Goal: Transaction & Acquisition: Purchase product/service

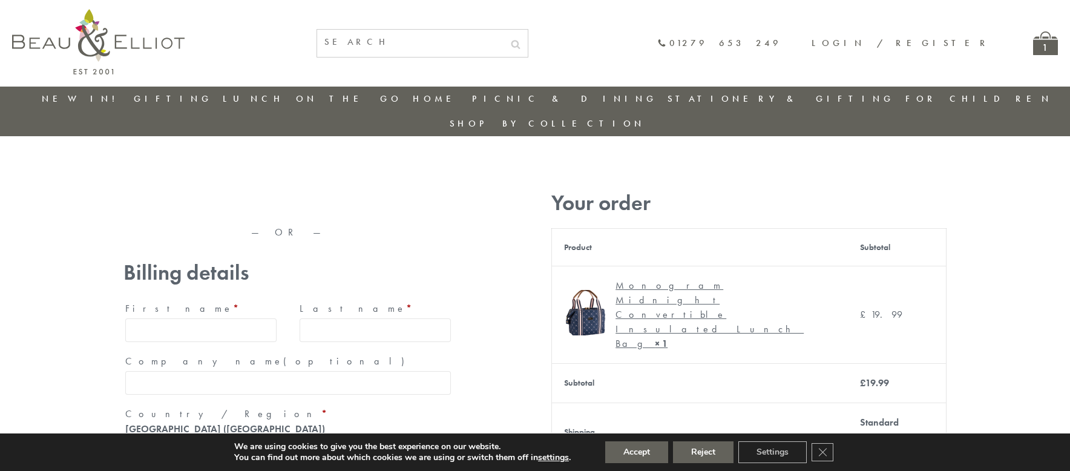
type input "[EMAIL_ADDRESS][DOMAIN_NAME]"
type input "Maria"
type input "Williams"
type input "23, Scottsdale, Happytown"
type input "London"
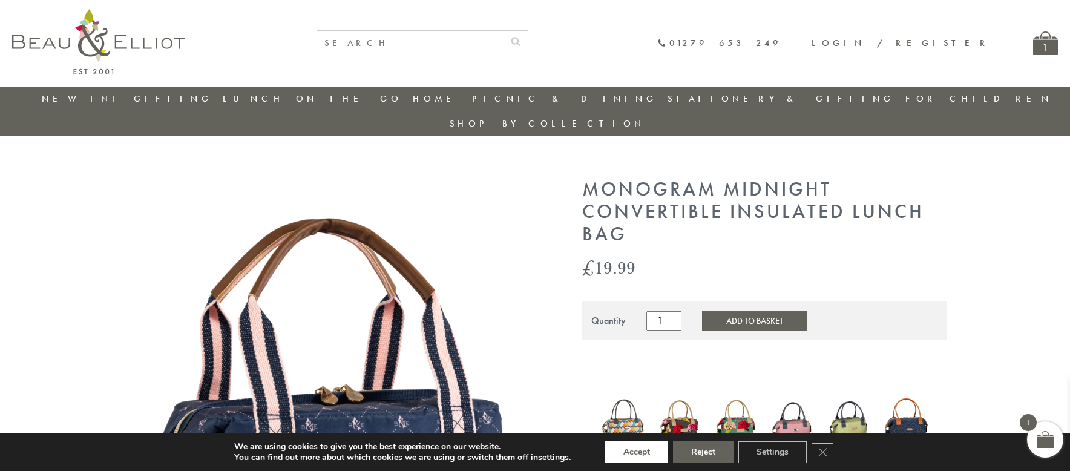
click at [637, 452] on button "Accept" at bounding box center [636, 452] width 63 height 22
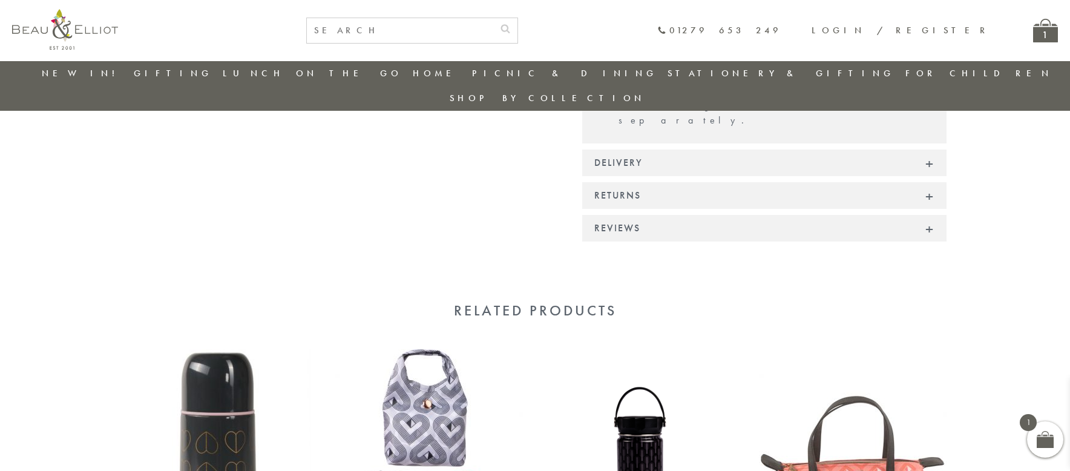
scroll to position [1081, 0]
